Goal: Task Accomplishment & Management: Understand process/instructions

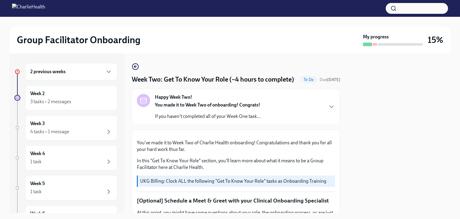
scroll to position [319, 0]
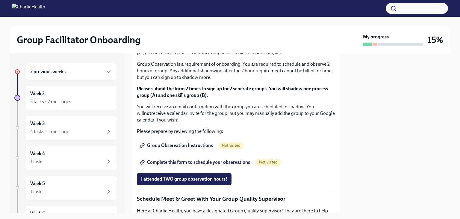
click at [195, 17] on span "I completed these three Docebo courses!" at bounding box center [183, 14] width 84 height 6
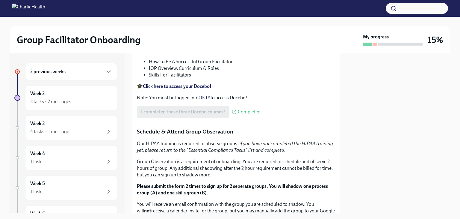
scroll to position [240, 0]
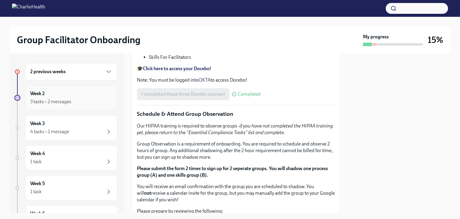
click at [72, 95] on div "Week 2 3 tasks • 2 messages" at bounding box center [71, 97] width 82 height 15
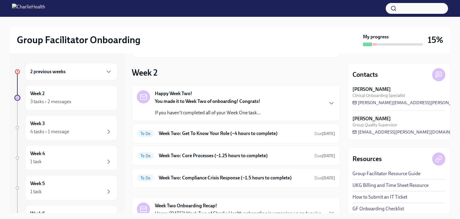
scroll to position [79, 0]
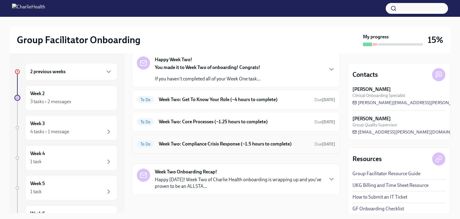
click at [269, 136] on div "To Do Week Two: Compliance Crisis Response (~1.5 hours to complete) Due [DATE]" at bounding box center [236, 144] width 209 height 20
click at [267, 141] on h6 "Week Two: Compliance Crisis Response (~1.5 hours to complete)" at bounding box center [234, 144] width 151 height 7
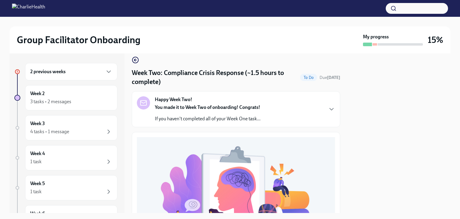
scroll to position [6, 0]
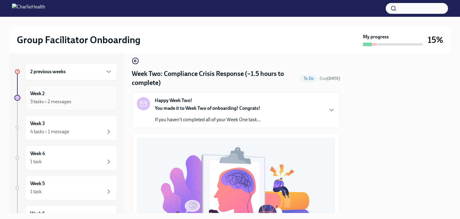
click at [68, 91] on div "Week 2 3 tasks • 2 messages" at bounding box center [71, 97] width 82 height 15
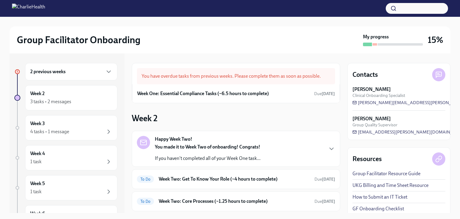
scroll to position [79, 0]
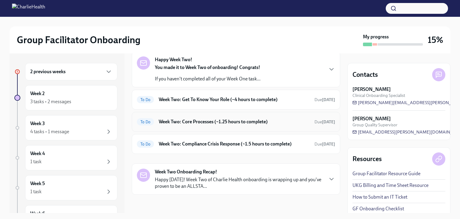
click at [250, 121] on h6 "Week Two: Core Processes (~1.25 hours to complete)" at bounding box center [234, 121] width 151 height 7
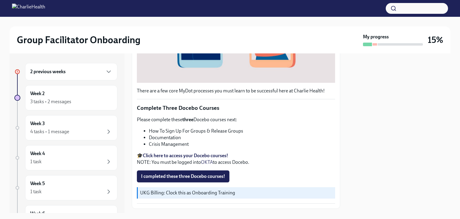
scroll to position [215, 0]
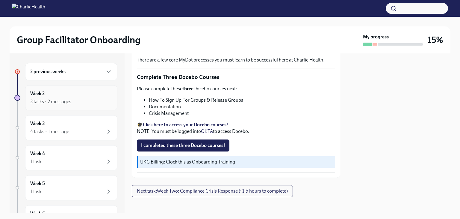
click at [99, 93] on div "Week 2 3 tasks • 2 messages" at bounding box center [71, 97] width 82 height 15
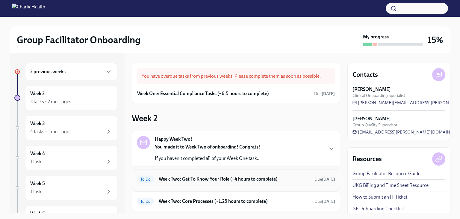
click at [263, 181] on h6 "Week Two: Get To Know Your Role (~4 hours to complete)" at bounding box center [234, 179] width 151 height 7
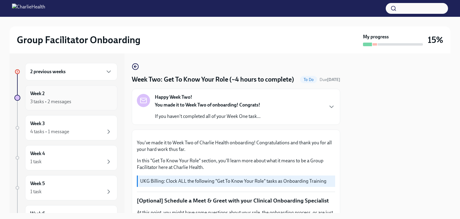
click at [76, 98] on div "3 tasks • 2 messages" at bounding box center [71, 101] width 82 height 7
